Goal: Transaction & Acquisition: Subscribe to service/newsletter

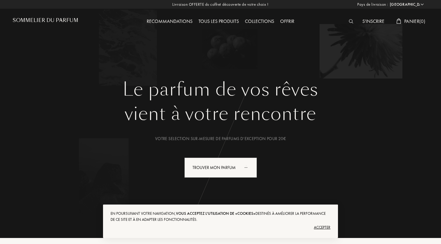
select select "FR"
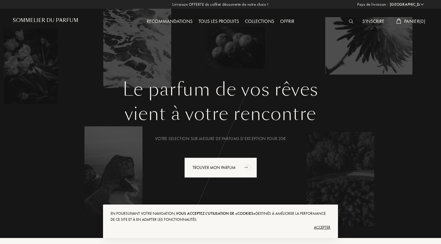
click at [414, 19] on span "Panier ( 0 )" at bounding box center [414, 21] width 21 height 6
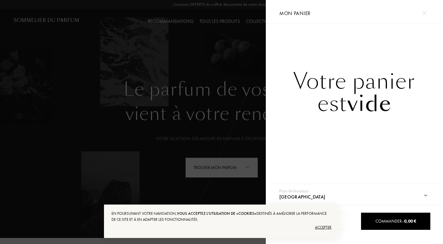
click at [322, 226] on div "Accepter" at bounding box center [222, 228] width 220 height 10
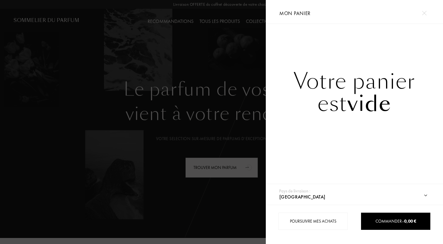
click at [421, 16] on div at bounding box center [424, 13] width 11 height 11
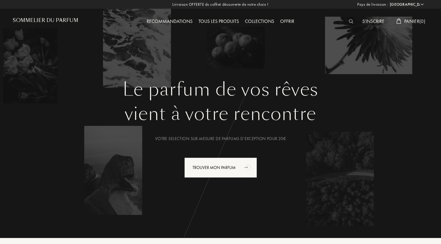
click at [413, 19] on span "Panier ( 0 )" at bounding box center [414, 21] width 21 height 6
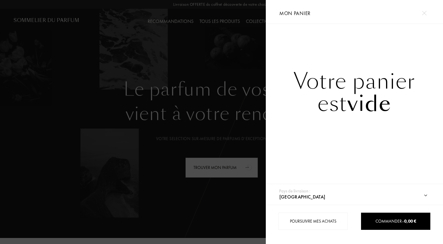
click at [228, 37] on div at bounding box center [133, 122] width 266 height 244
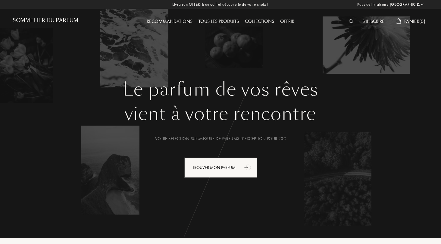
click at [371, 24] on div "Pays de livraison : Afghanistan Afrique du Sud Albanie Algérie Allemagne Andorr…" at bounding box center [219, 122] width 443 height 244
click at [375, 21] on div "S'inscrire" at bounding box center [374, 22] width 28 height 8
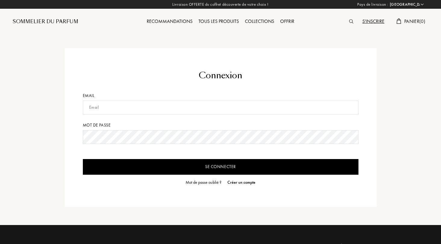
select select "FR"
click at [353, 104] on input "text" at bounding box center [221, 108] width 276 height 14
click at [333, 87] on form "Connexion Email Mot de passe Se connecter Mot de passe oublié ? Créer un compte" at bounding box center [221, 127] width 276 height 117
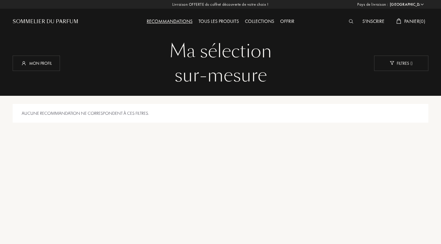
select select "FR"
